Goal: Contribute content: Add original content to the website for others to see

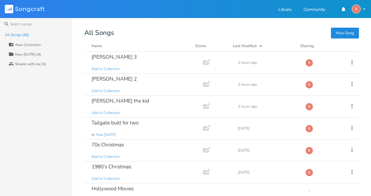
click at [344, 32] on button "New Song" at bounding box center [345, 33] width 28 height 11
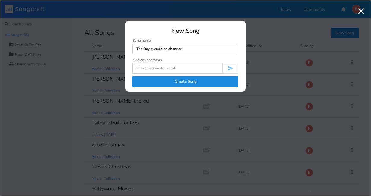
type input "The Day everything changed"
click at [184, 82] on button "Create Song" at bounding box center [185, 81] width 106 height 11
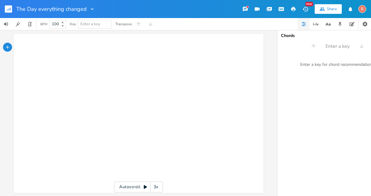
type textarea "​"
paste textarea
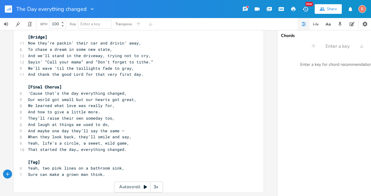
scroll to position [333, 0]
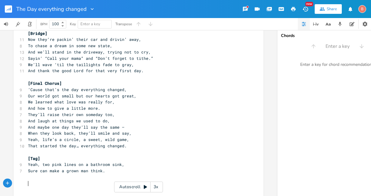
click at [27, 186] on pre "​" at bounding box center [135, 184] width 217 height 6
type textarea "​"
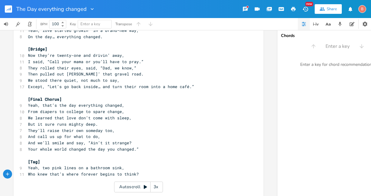
scroll to position [803, 0]
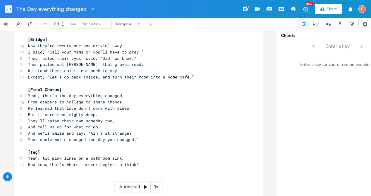
type textarea "​"
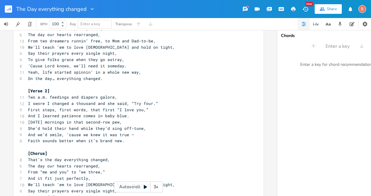
scroll to position [0, 0]
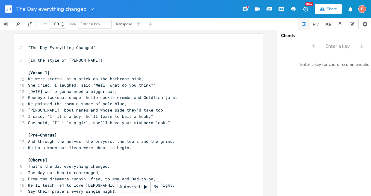
click at [10, 10] on rect "button" at bounding box center [8, 8] width 7 height 7
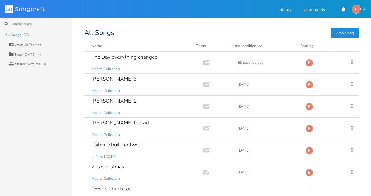
click at [346, 32] on button "New Song" at bounding box center [345, 33] width 28 height 11
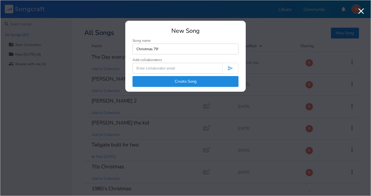
type input "Christmas 79'"
click at [185, 81] on button "Create Song" at bounding box center [185, 81] width 106 height 11
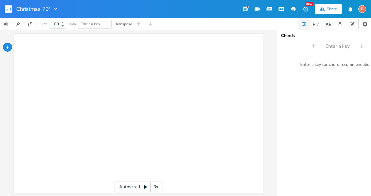
type textarea "​"
paste textarea
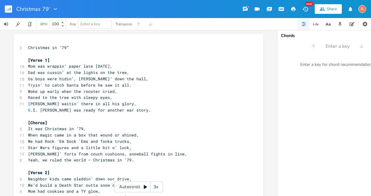
scroll to position [223, 0]
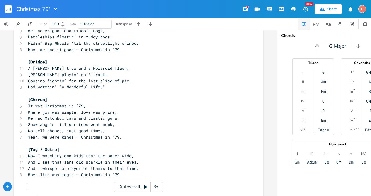
type textarea "​"
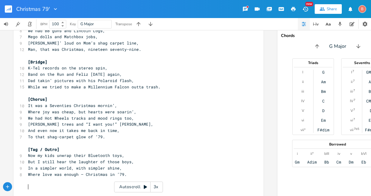
click at [31, 187] on pre "​" at bounding box center [135, 187] width 217 height 6
type textarea "​"
paste textarea
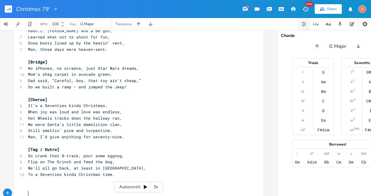
scroll to position [968, 0]
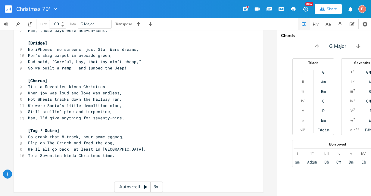
type textarea "​"
paste textarea
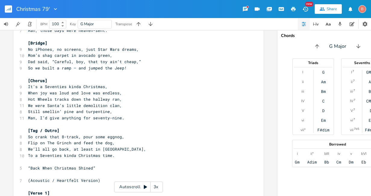
scroll to position [1325, 0]
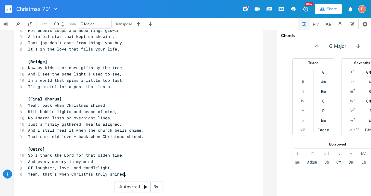
click at [126, 176] on pre "Yeah, that’s when Christmas truly shined." at bounding box center [135, 174] width 217 height 6
type textarea "​"
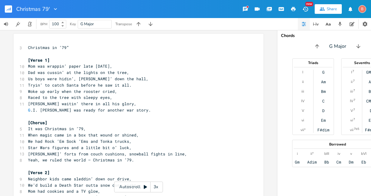
scroll to position [1738, 0]
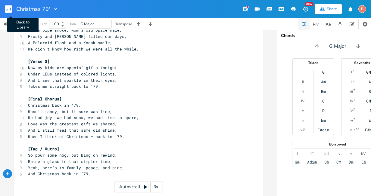
click at [11, 8] on rect "button" at bounding box center [8, 8] width 7 height 7
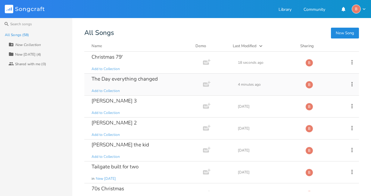
click at [133, 80] on div "The Day everything changed" at bounding box center [124, 78] width 66 height 5
